Goal: Check status: Check status

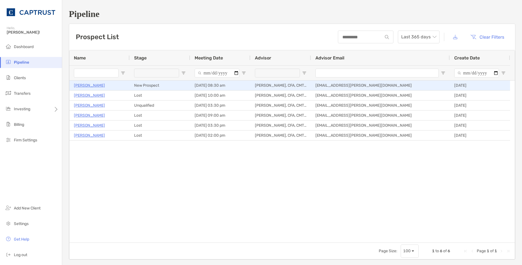
click at [91, 85] on p "[PERSON_NAME]" at bounding box center [89, 85] width 31 height 7
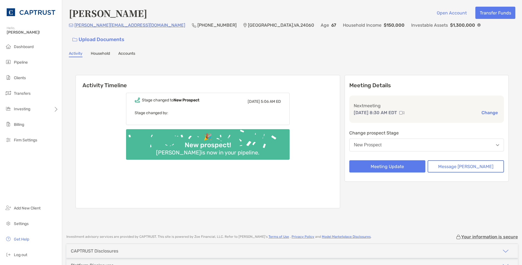
click at [100, 51] on link "Household" at bounding box center [100, 54] width 19 height 6
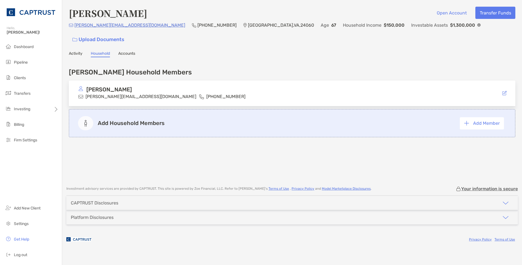
click at [130, 51] on link "Accounts" at bounding box center [126, 54] width 17 height 6
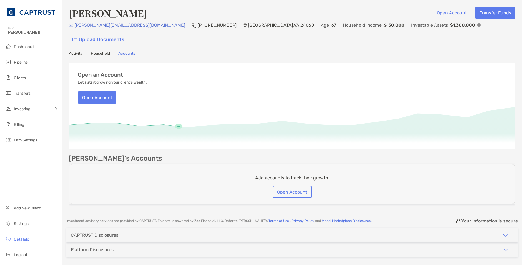
click at [78, 51] on link "Activity" at bounding box center [76, 54] width 14 height 6
